Goal: Task Accomplishment & Management: Manage account settings

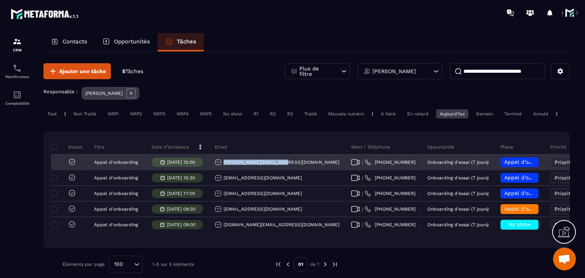
drag, startPoint x: 276, startPoint y: 170, endPoint x: 222, endPoint y: 165, distance: 54.0
click at [222, 165] on div "[PERSON_NAME][EMAIL_ADDRESS][DOMAIN_NAME]" at bounding box center [277, 162] width 136 height 15
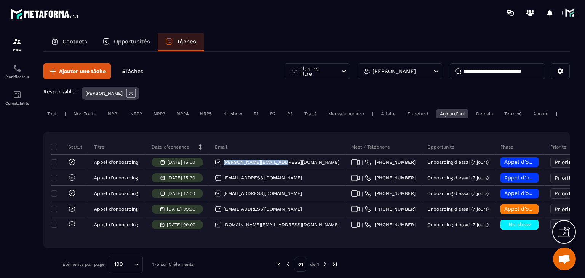
copy p "[PERSON_NAME][EMAIL_ADDRESS][DOMAIN_NAME]"
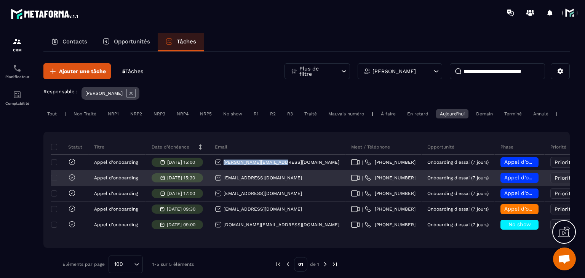
click at [351, 181] on icon at bounding box center [355, 178] width 9 height 6
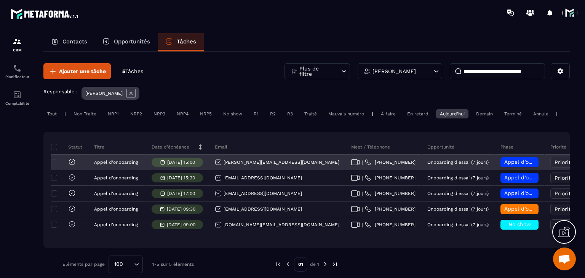
click at [495, 168] on div "Appel d’onboarding planifié" at bounding box center [520, 162] width 50 height 15
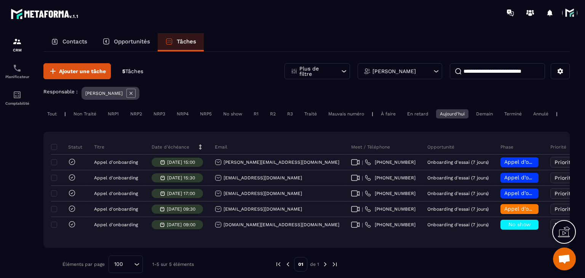
click at [495, 155] on div "Phase" at bounding box center [520, 146] width 50 height 15
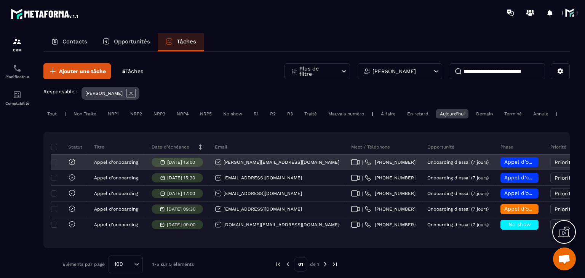
click at [501, 164] on div "Appel d’onboarding planifié" at bounding box center [520, 162] width 38 height 10
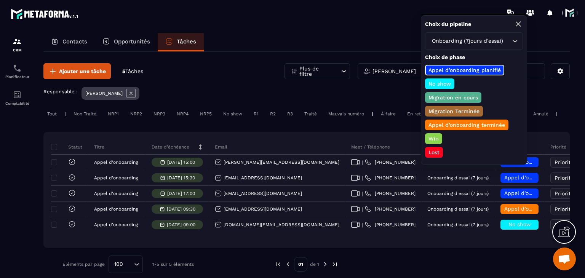
click at [453, 124] on p "Appel d’onboarding terminée" at bounding box center [467, 125] width 79 height 8
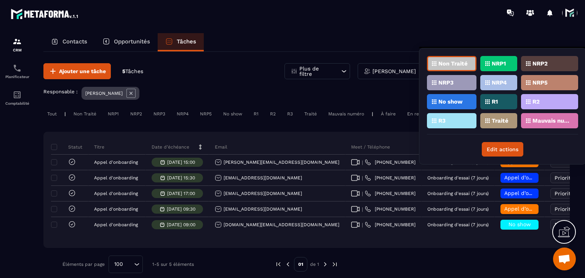
click at [497, 123] on div "Traité" at bounding box center [499, 120] width 37 height 15
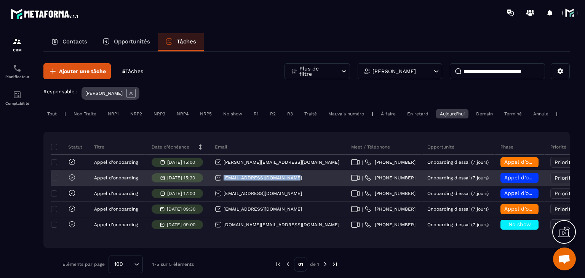
drag, startPoint x: 290, startPoint y: 185, endPoint x: 219, endPoint y: 182, distance: 71.0
click at [219, 182] on div "[EMAIL_ADDRESS][DOMAIN_NAME]" at bounding box center [277, 178] width 136 height 15
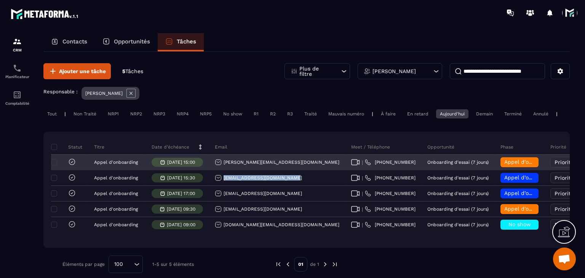
copy p "[EMAIL_ADDRESS][DOMAIN_NAME]"
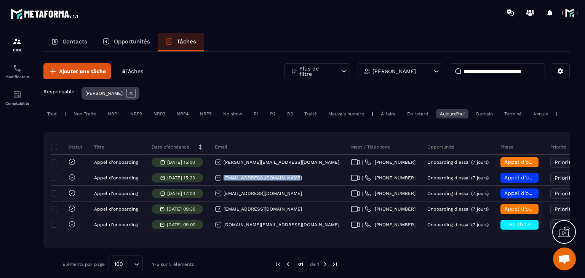
copy p "[EMAIL_ADDRESS][DOMAIN_NAME]"
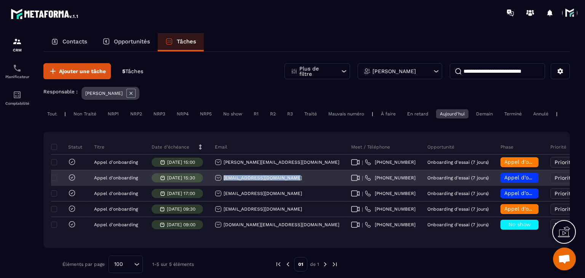
click at [237, 181] on div "[EMAIL_ADDRESS][DOMAIN_NAME]" at bounding box center [258, 178] width 87 height 7
